Goal: Task Accomplishment & Management: Manage account settings

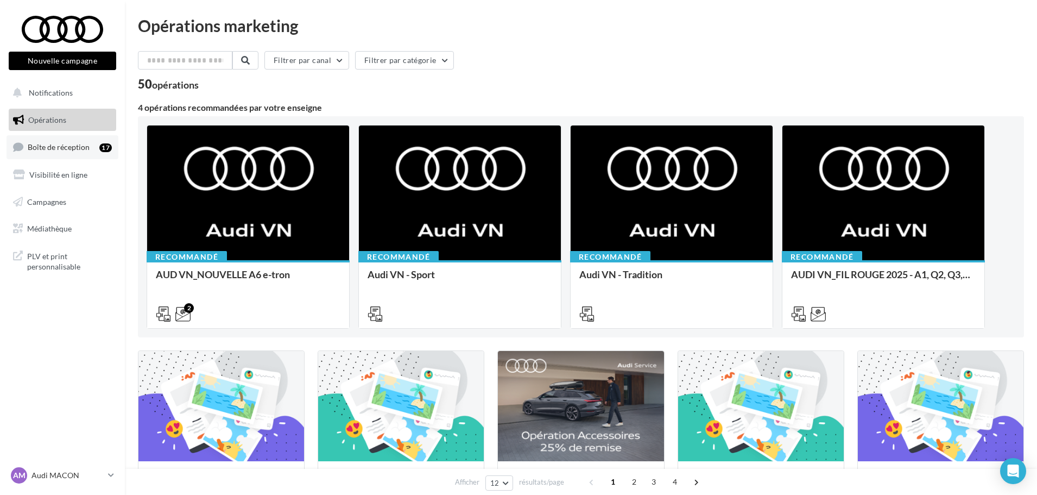
click at [55, 150] on span "Boîte de réception" at bounding box center [59, 146] width 62 height 9
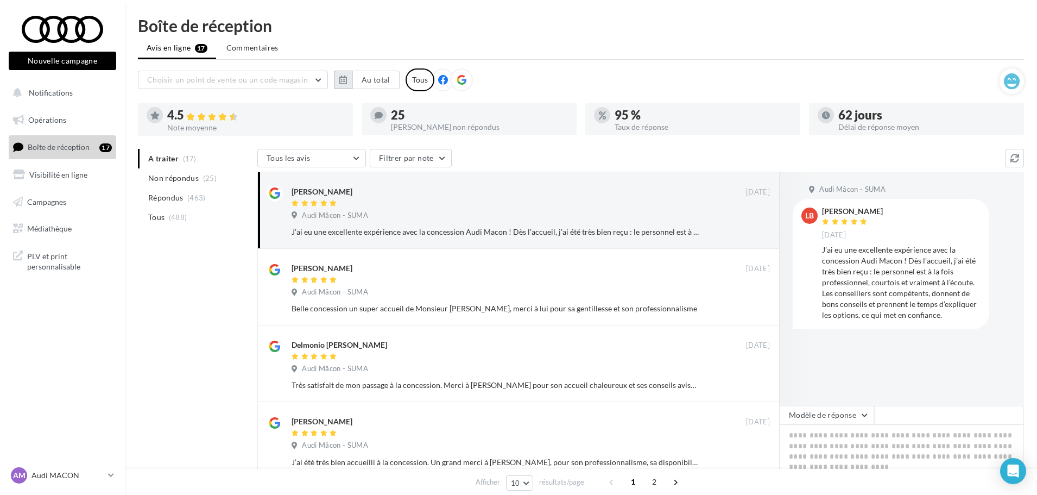
click at [349, 78] on button "button" at bounding box center [343, 80] width 18 height 18
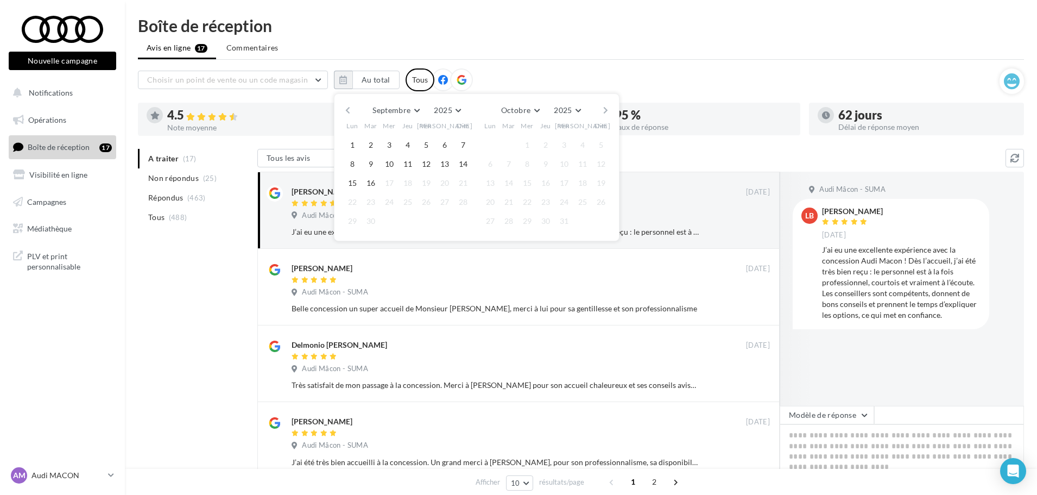
click at [348, 110] on button "button" at bounding box center [347, 110] width 9 height 15
click at [459, 82] on icon at bounding box center [462, 80] width 10 height 10
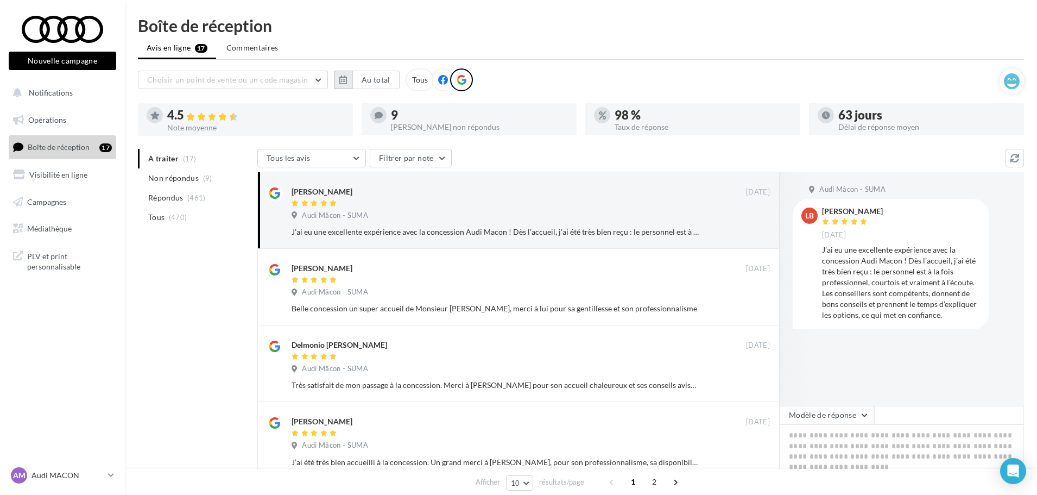
click at [348, 82] on button "button" at bounding box center [343, 80] width 18 height 18
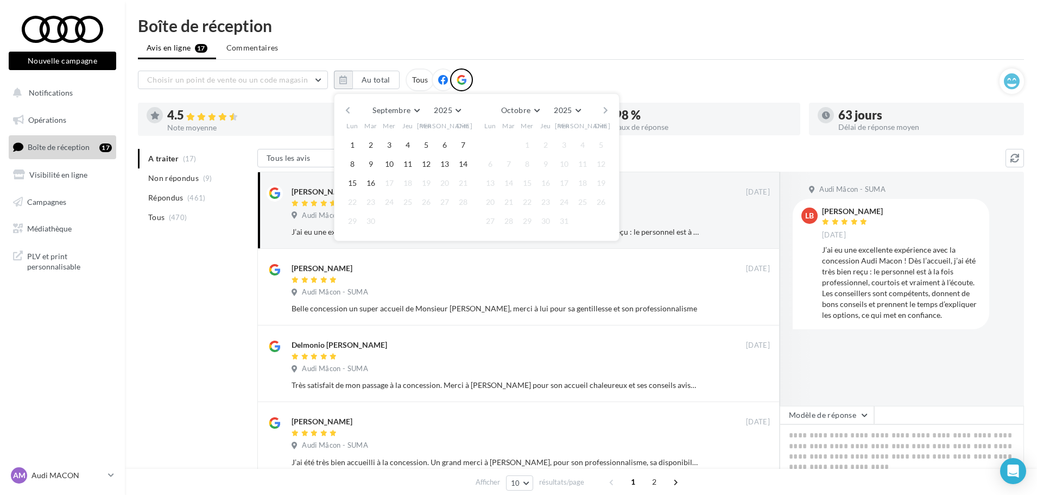
click at [349, 112] on button "button" at bounding box center [347, 110] width 9 height 15
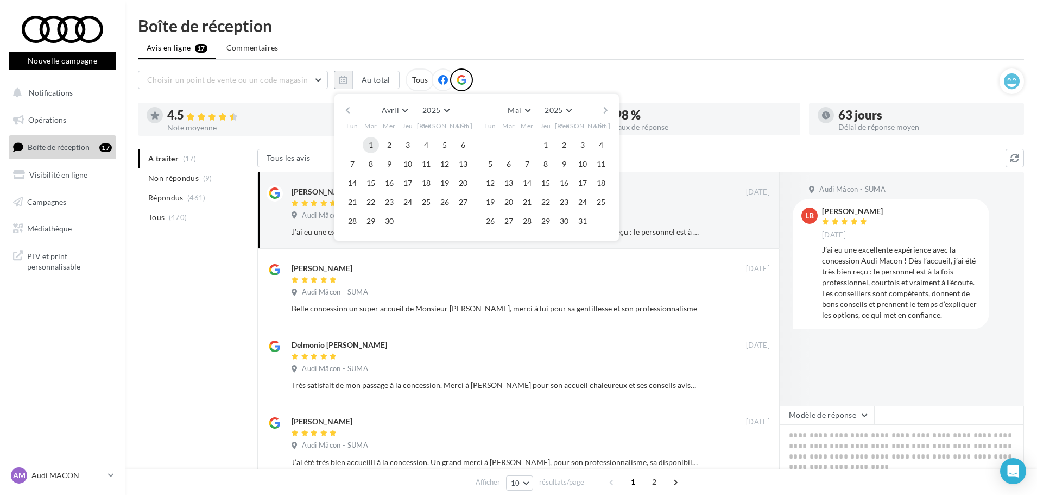
click at [370, 146] on button "1" at bounding box center [371, 145] width 16 height 16
click at [604, 108] on button "button" at bounding box center [605, 110] width 9 height 15
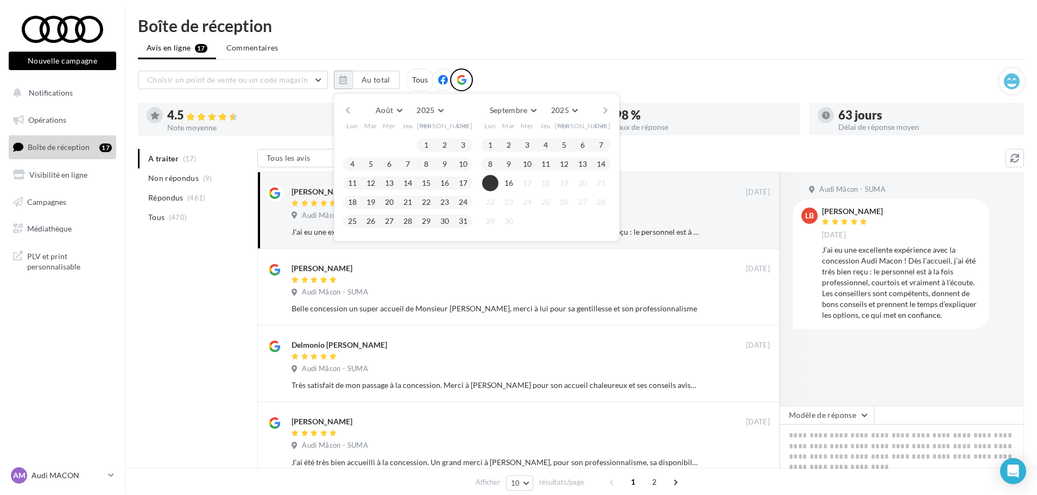
click at [490, 180] on button "15" at bounding box center [490, 183] width 16 height 16
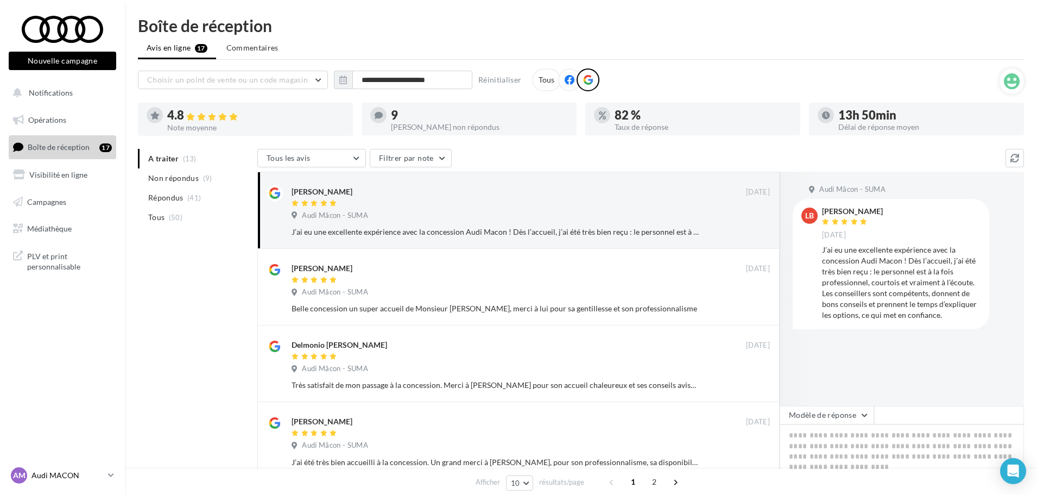
click at [106, 477] on link "AM Audi MACON audi-maco-dup" at bounding box center [63, 475] width 108 height 21
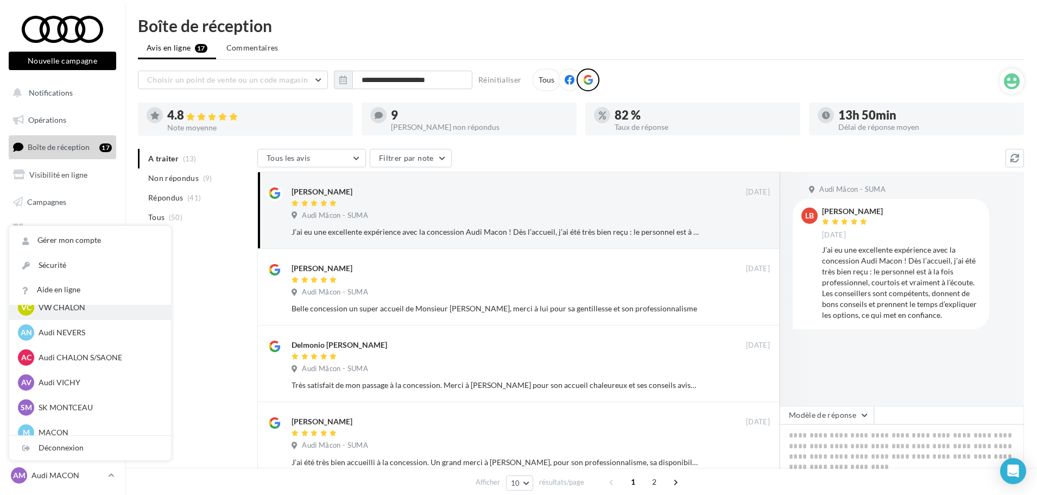
scroll to position [543, 0]
click at [113, 347] on div "AC Audi CHALON S/SAONE audi-chal-dup" at bounding box center [90, 354] width 144 height 16
